Goal: Check status: Check status

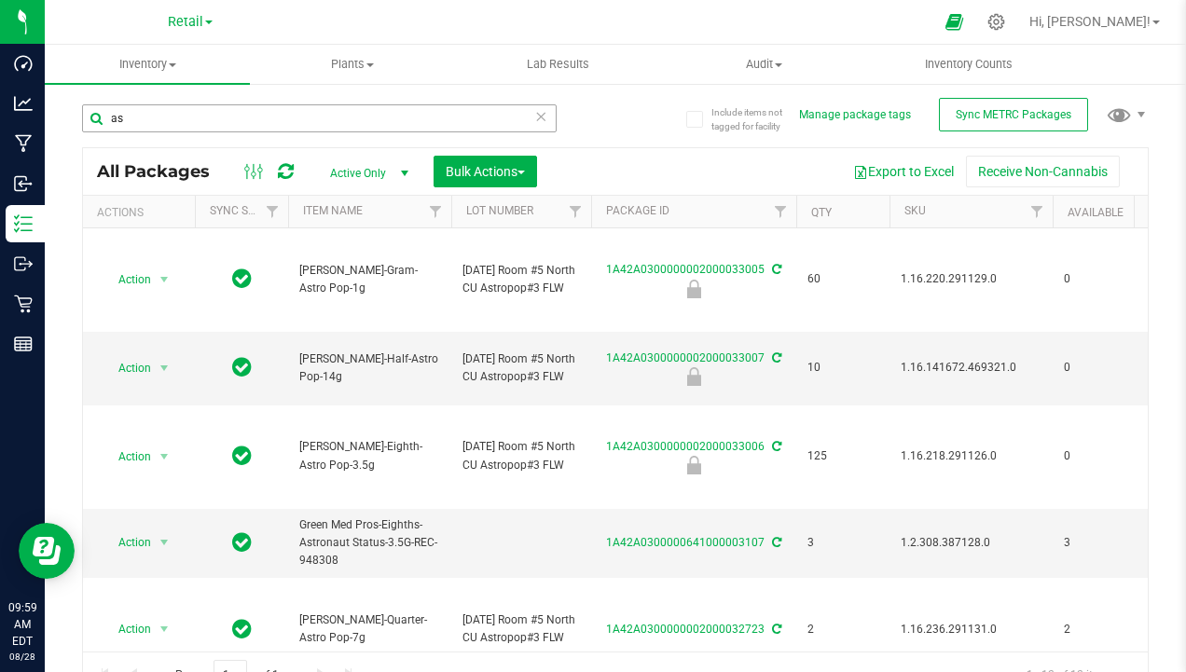
type input "a"
type input "hash"
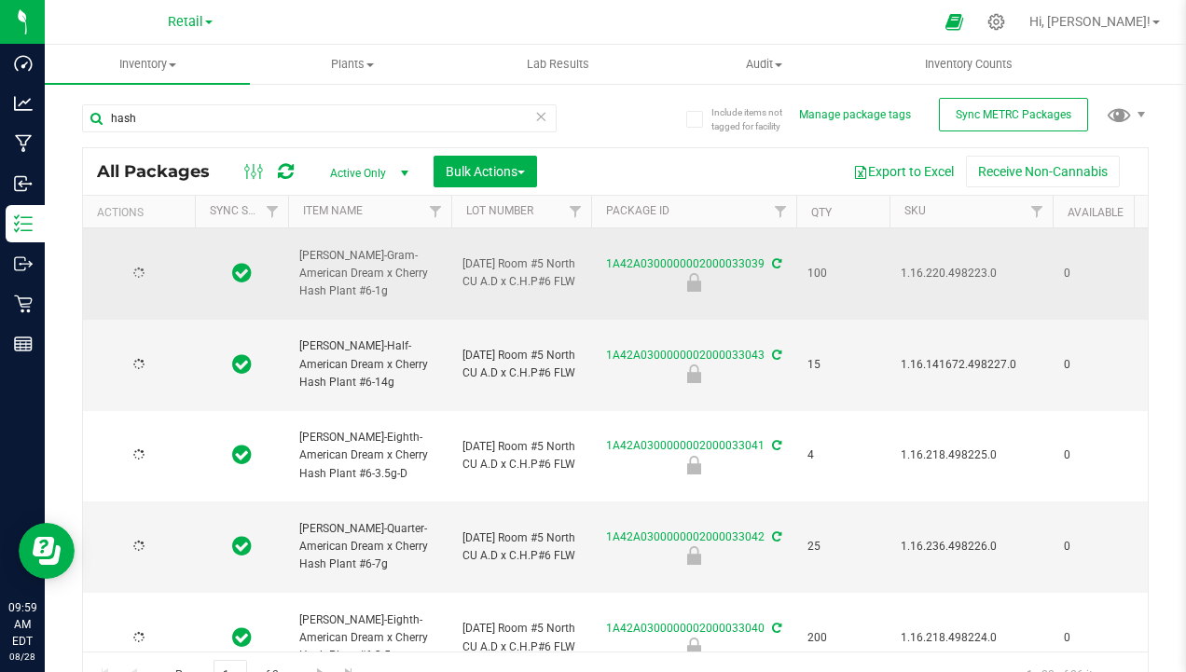
type input "2025-06-30"
type input "2025-09-04"
type input "2023-11-22"
type input "2024-11-22"
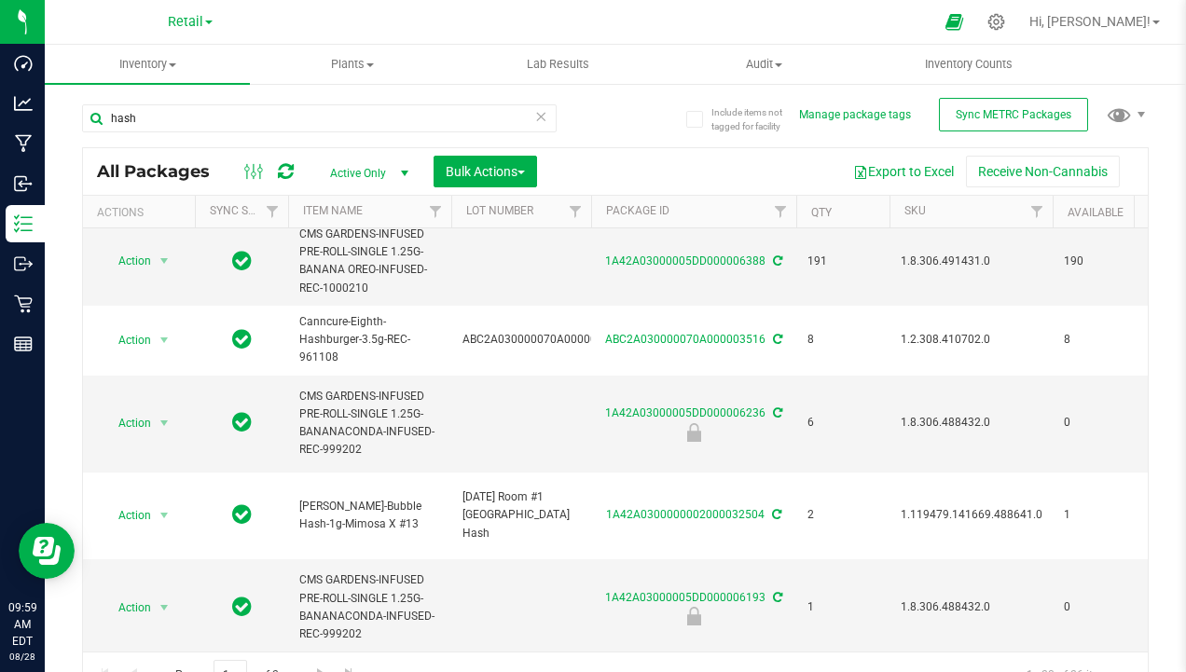
scroll to position [560, 0]
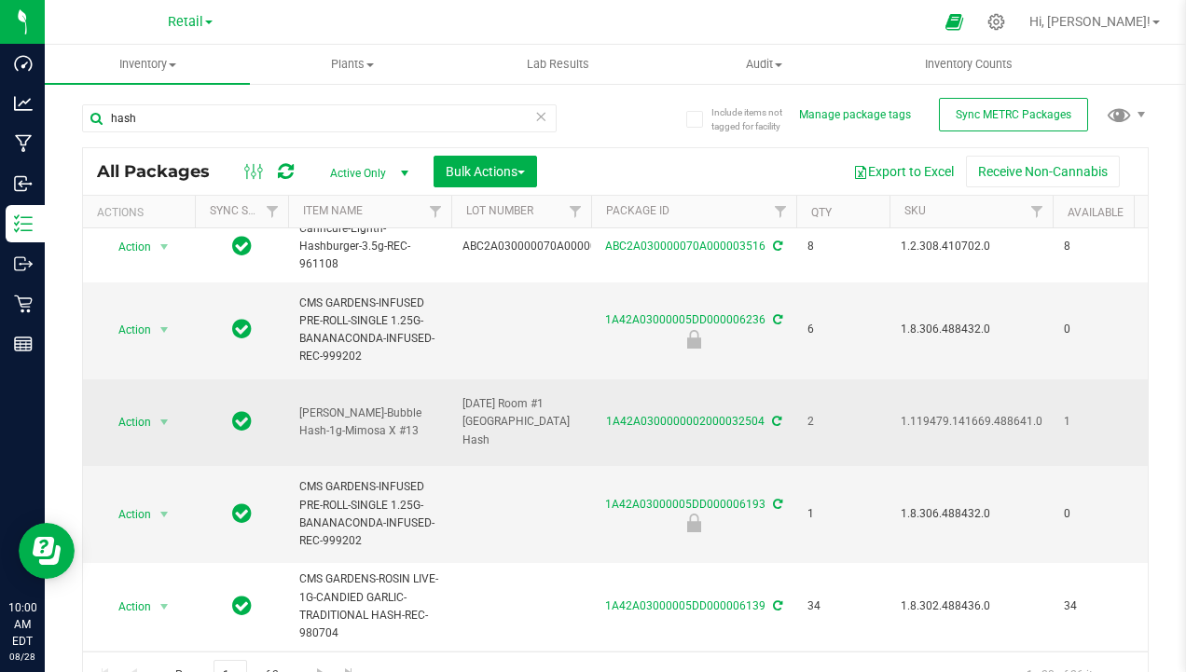
type input "hash"
